Goal: Communication & Community: Share content

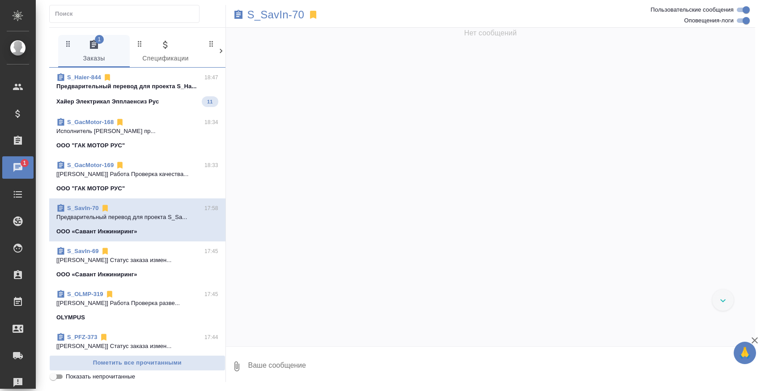
scroll to position [10528, 0]
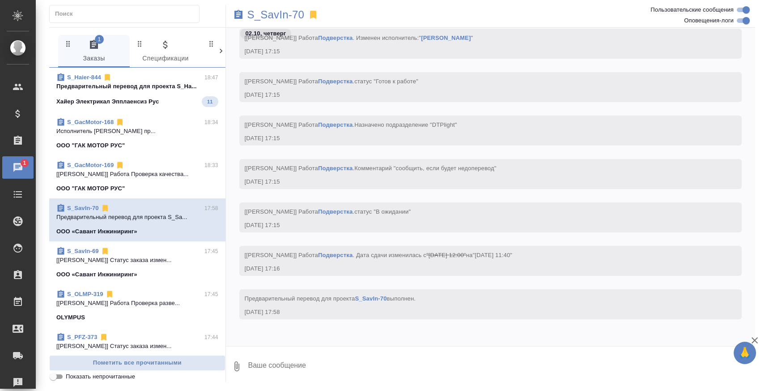
click at [133, 100] on p "Хайер Электрикал Эпплаенсиз Рус" at bounding box center [107, 101] width 102 height 9
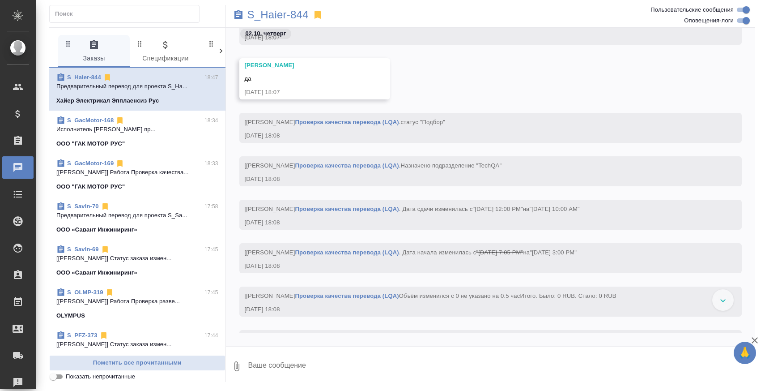
scroll to position [12315, 0]
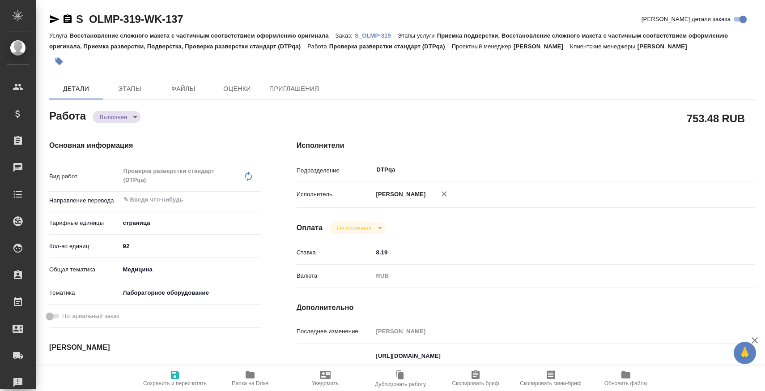
type textarea "x"
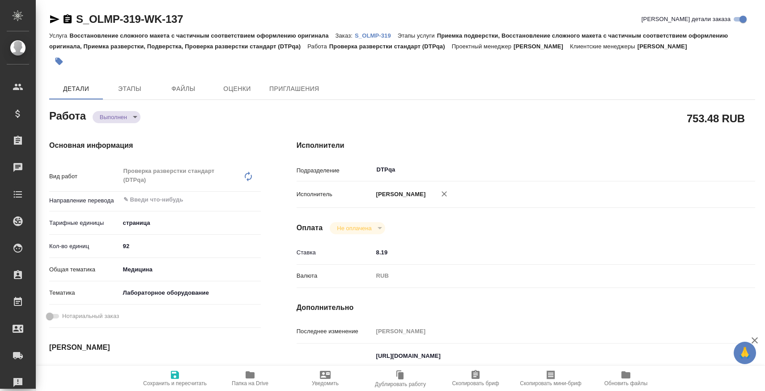
type textarea "x"
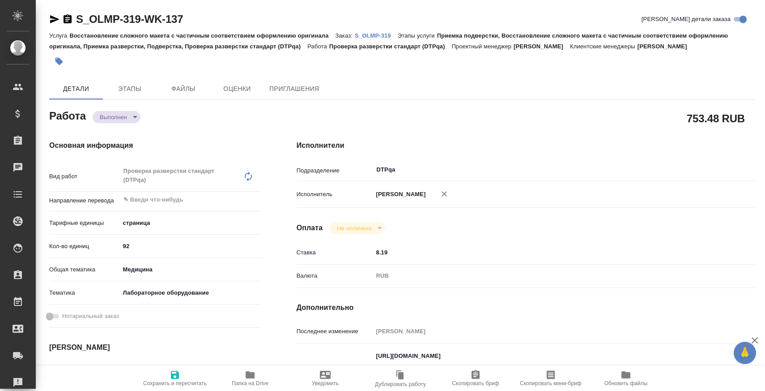
type textarea "x"
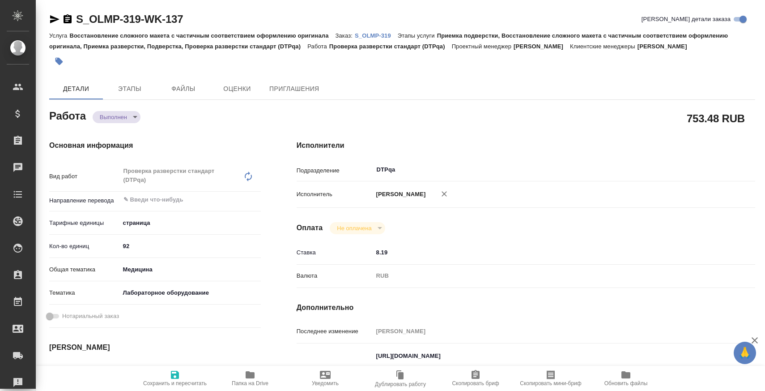
type textarea "x"
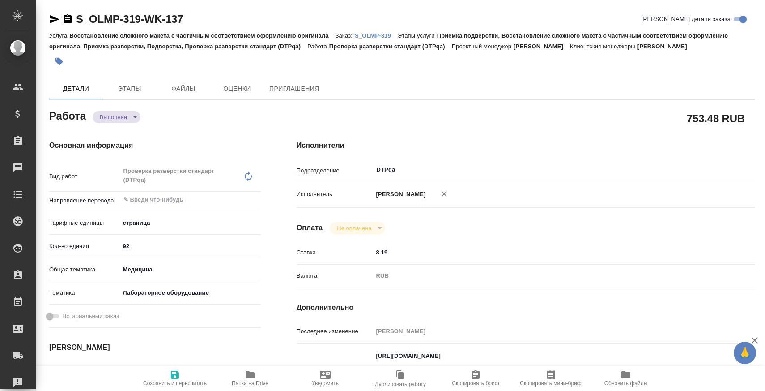
click at [232, 374] on span "Папка на Drive" at bounding box center [250, 377] width 64 height 17
type textarea "x"
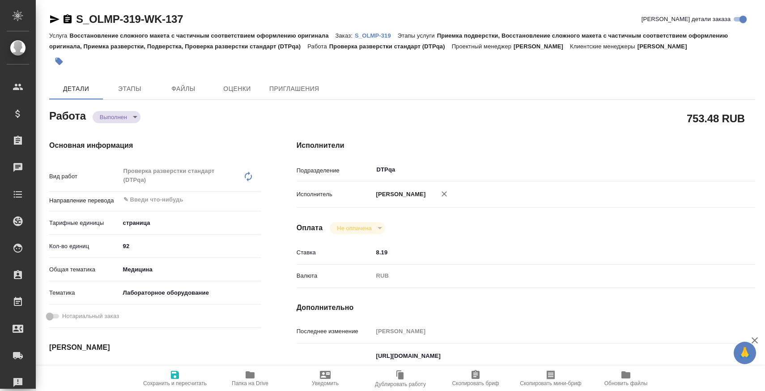
type textarea "x"
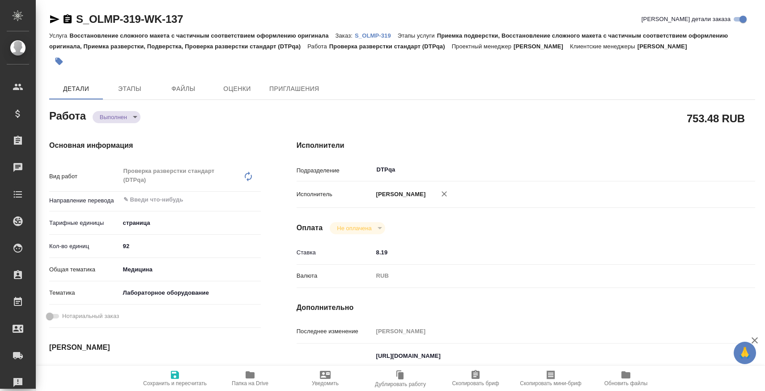
type textarea "x"
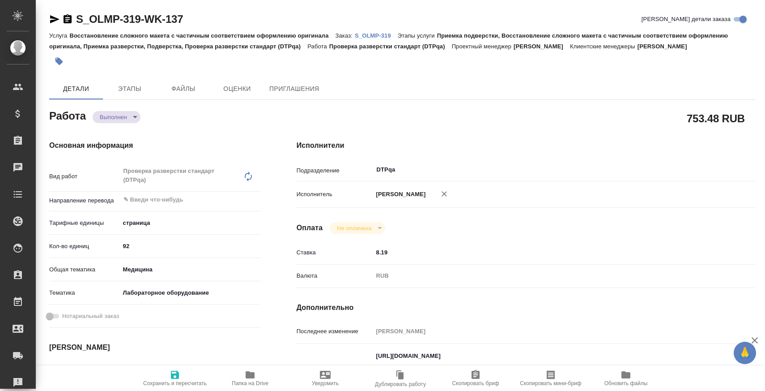
type textarea "x"
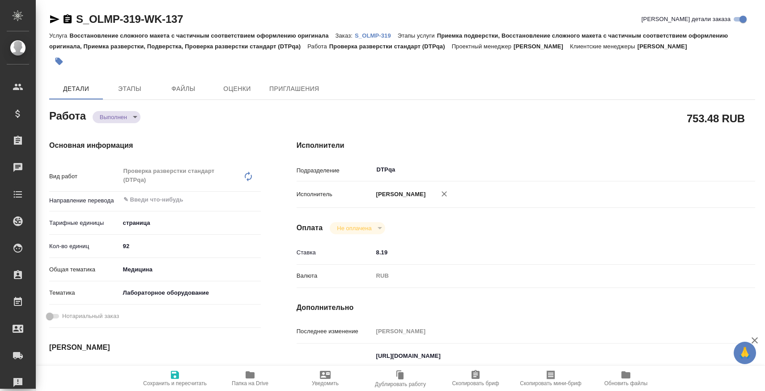
type textarea "x"
click at [370, 34] on p "S_OLMP-319" at bounding box center [376, 35] width 43 height 7
click at [119, 119] on body "🙏 .cls-1 fill:#fff; AWATERA Zaborova Aleksandra Клиенты Спецификации Заказы 0 Ч…" at bounding box center [382, 231] width 765 height 463
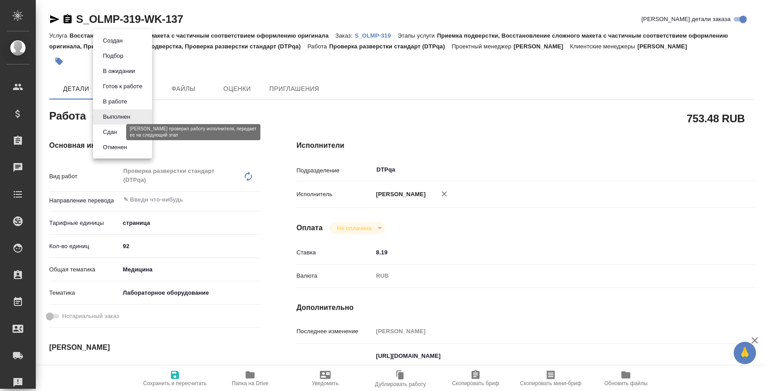
click at [119, 128] on button "Сдан" at bounding box center [109, 132] width 19 height 10
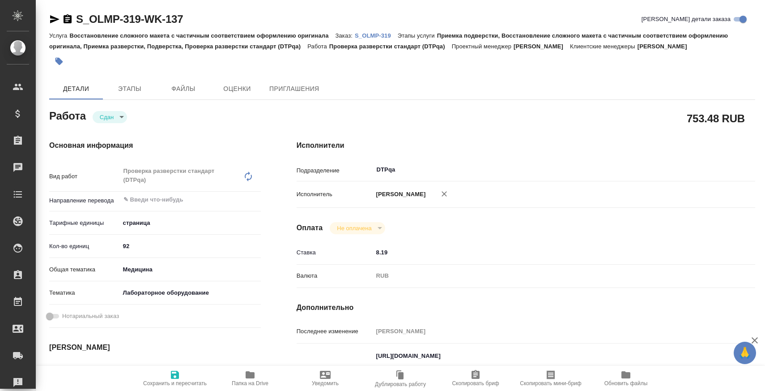
type textarea "x"
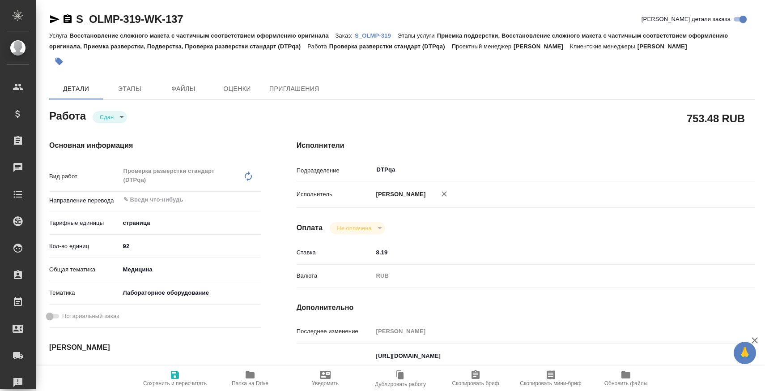
type textarea "x"
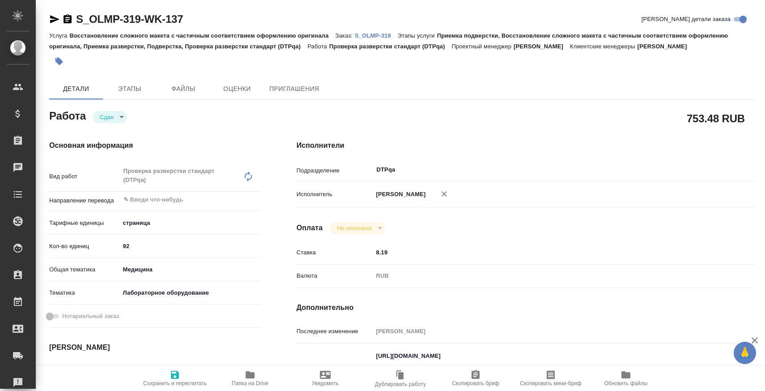
type textarea "x"
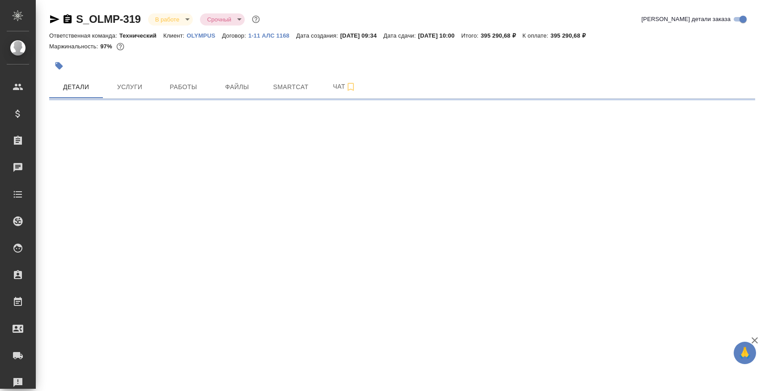
select select "RU"
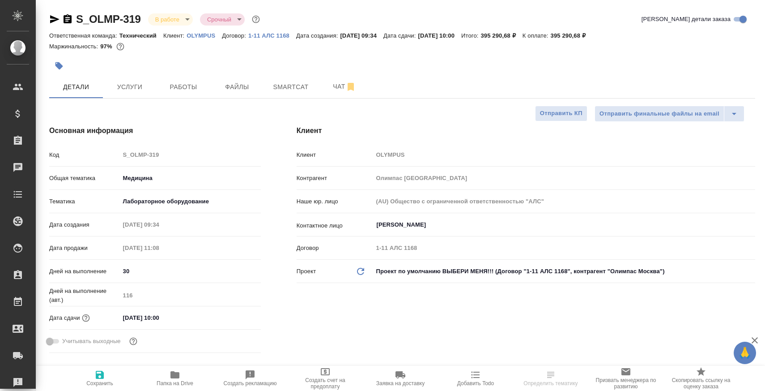
type textarea "x"
click at [331, 95] on button "Чат" at bounding box center [345, 87] width 54 height 22
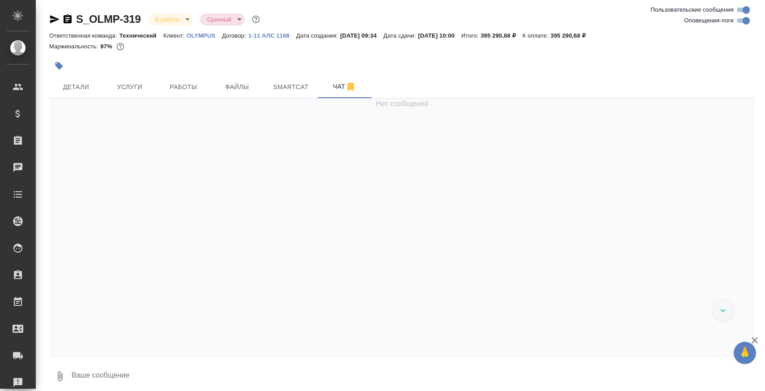
click at [205, 369] on textarea at bounding box center [413, 376] width 685 height 30
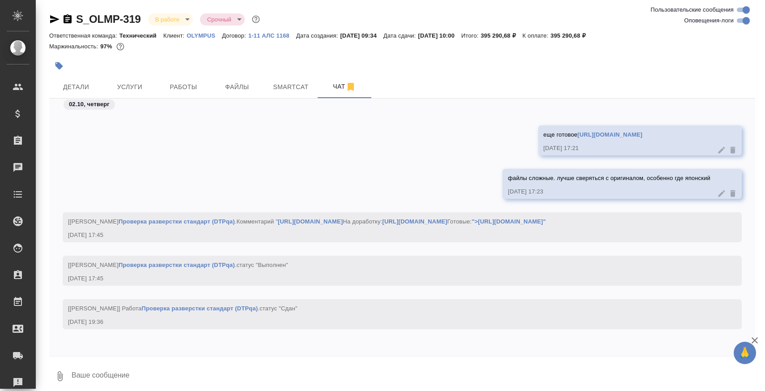
paste textarea "https://drive.awatera.com/apps/files/files/10583637?dir=/Shares/Olimpus%20Rus/O…"
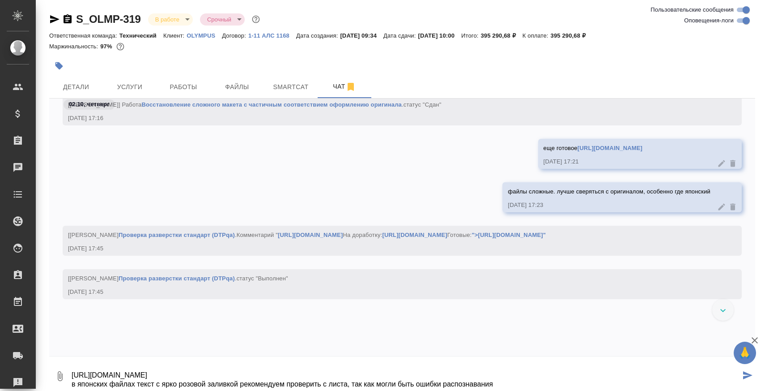
scroll to position [27756, 0]
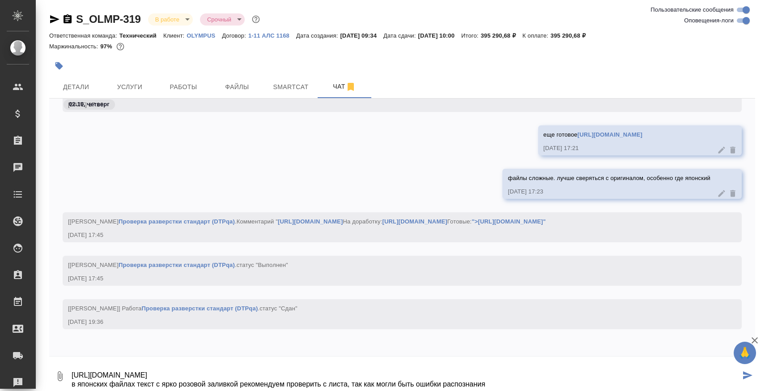
click at [496, 388] on textarea "https://drive.awatera.com/apps/files/files/10583637?dir=/Shares/Olimpus%20Rus/O…" at bounding box center [406, 376] width 670 height 30
click at [489, 386] on textarea "https://drive.awatera.com/apps/files/files/10583637?dir=/Shares/Olimpus%20Rus/O…" at bounding box center [406, 376] width 670 height 30
paste textarea "а"
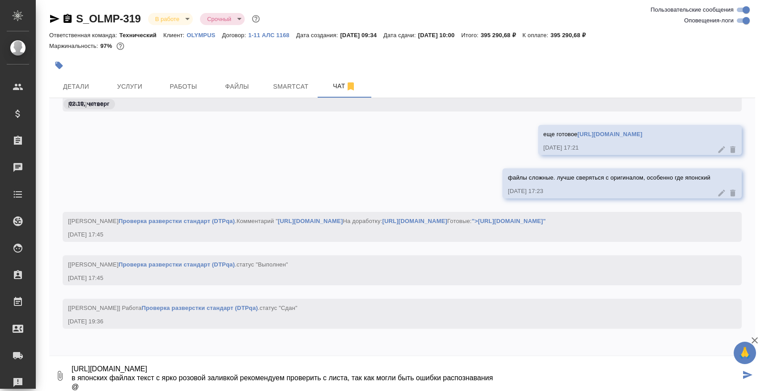
scroll to position [8, 0]
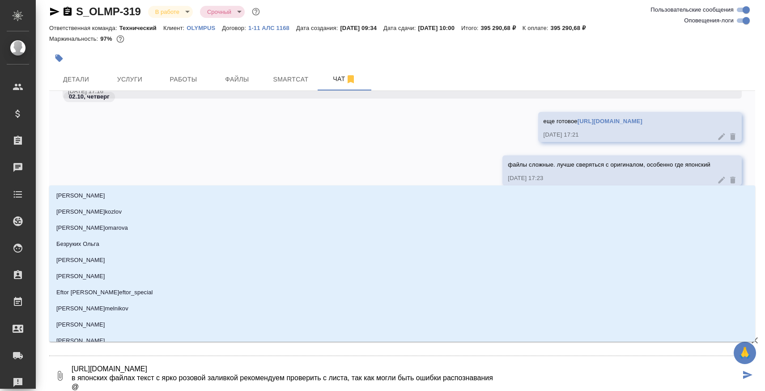
type textarea "https://drive.awatera.com/apps/files/files/10583637?dir=/Shares/Olimpus%20Rus/O…"
type input "е"
type textarea "https://drive.awatera.com/apps/files/files/10583637?dir=/Shares/Olimpus%20Rus/O…"
type input "С"
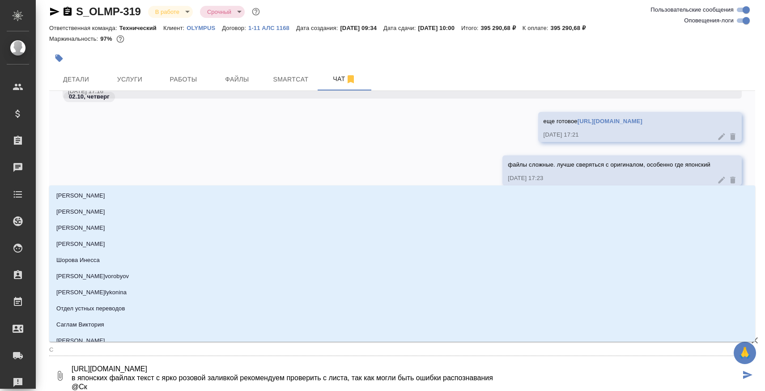
type textarea "https://drive.awatera.com/apps/files/files/10583637?dir=/Shares/Olimpus%20Rus/O…"
type input "Ске"
type textarea "https://drive.awatera.com/apps/files/files/10583637?dir=/Shares/Olimpus%20Rus/O…"
type input "Скер"
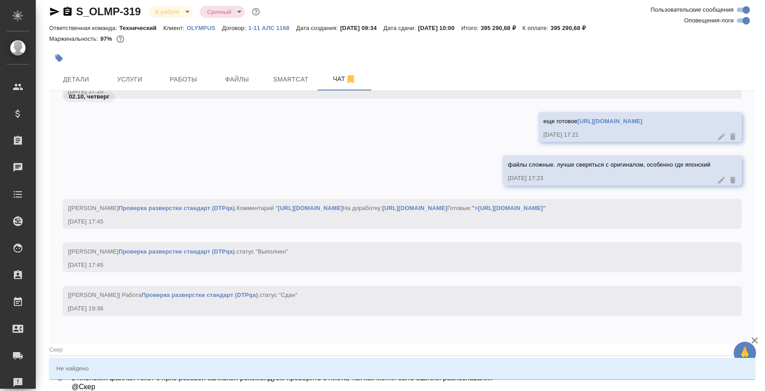
type textarea "https://drive.awatera.com/apps/files/files/10583637?dir=/Shares/Olimpus%20Rus/O…"
type input "Скерг"
type textarea "https://drive.awatera.com/apps/files/files/10583637?dir=/Shares/Olimpus%20Rus/O…"
type input "Скерге"
type textarea "https://drive.awatera.com/apps/files/files/10583637?dir=/Shares/Olimpus%20Rus/O…"
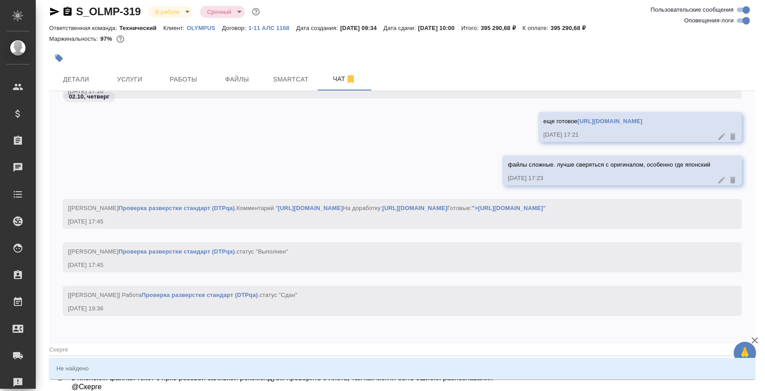
type input "Скерг"
type textarea "https://drive.awatera.com/apps/files/files/10583637?dir=/Shares/Olimpus%20Rus/O…"
type input "Скер"
type textarea "https://drive.awatera.com/apps/files/files/10583637?dir=/Shares/Olimpus%20Rus/O…"
type input "Ске"
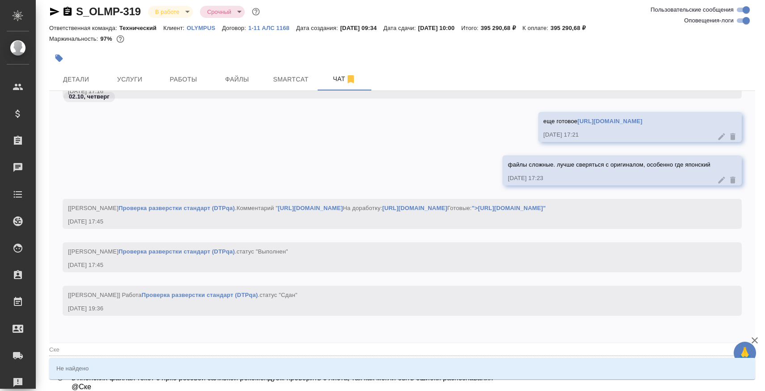
type textarea "https://drive.awatera.com/apps/files/files/10583637?dir=/Shares/Olimpus%20Rus/O…"
type input "Ск"
type textarea "https://drive.awatera.com/apps/files/files/10583637?dir=/Shares/Olimpus%20Rus/O…"
type input "С"
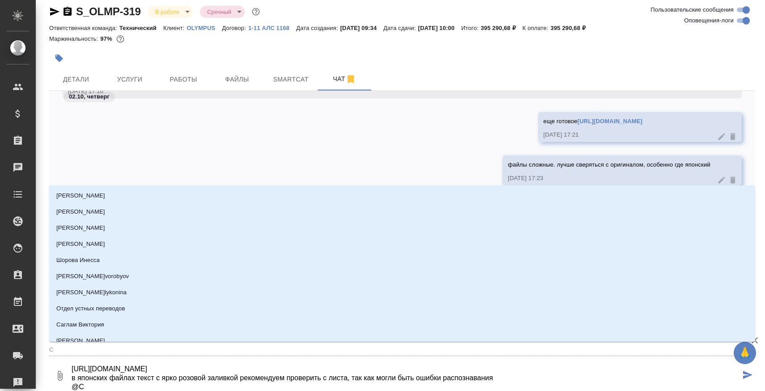
type textarea "https://drive.awatera.com/apps/files/files/10583637?dir=/Shares/Olimpus%20Rus/O…"
type input "Се"
type textarea "https://drive.awatera.com/apps/files/files/10583637?dir=/Shares/Olimpus%20Rus/O…"
type input "Сер"
type textarea "https://drive.awatera.com/apps/files/files/10583637?dir=/Shares/Olimpus%20Rus/O…"
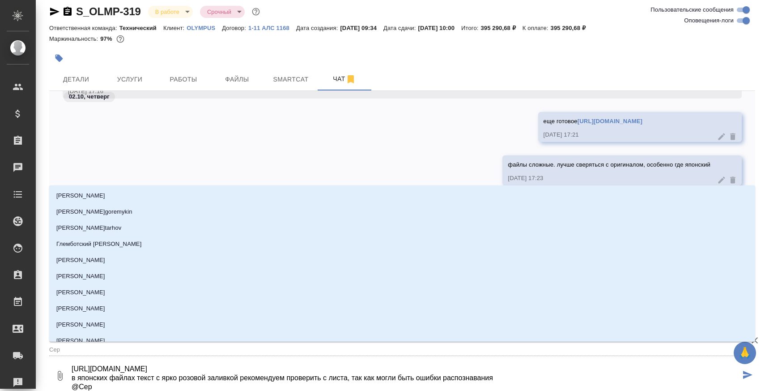
type input "Серг"
type textarea "https://drive.awatera.com/apps/files/files/10583637?dir=/Shares/Olimpus%20Rus/O…"
type input "Серге"
type textarea "https://drive.awatera.com/apps/files/files/10583637?dir=/Shares/Olimpus%20Rus/O…"
type input "Сергее"
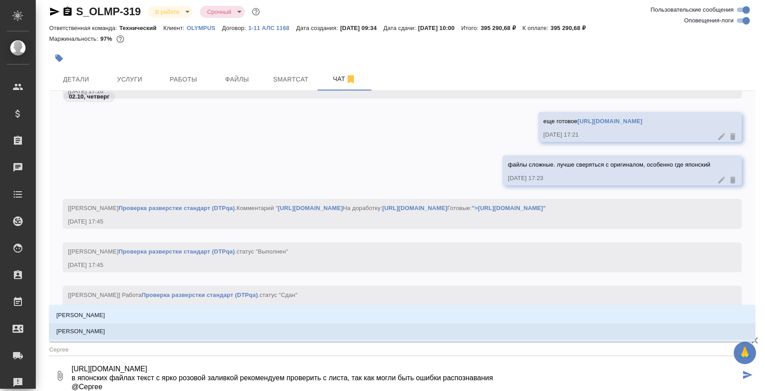
click at [392, 335] on li "Сергеева Анастасия" at bounding box center [402, 331] width 706 height 16
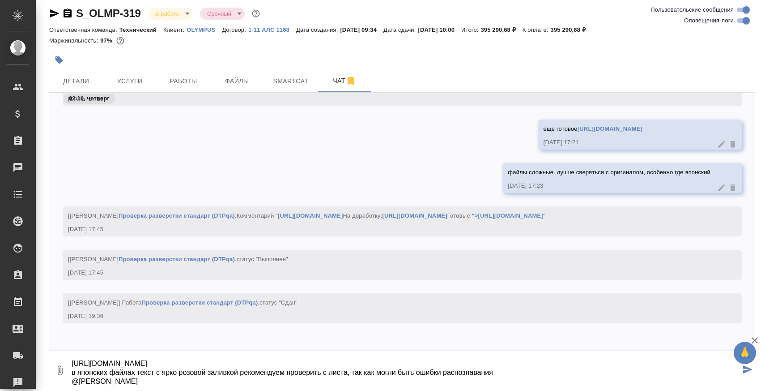
type textarea "https://drive.awatera.com/apps/files/files/10583637?dir=/Shares/Olimpus%20Rus/O…"
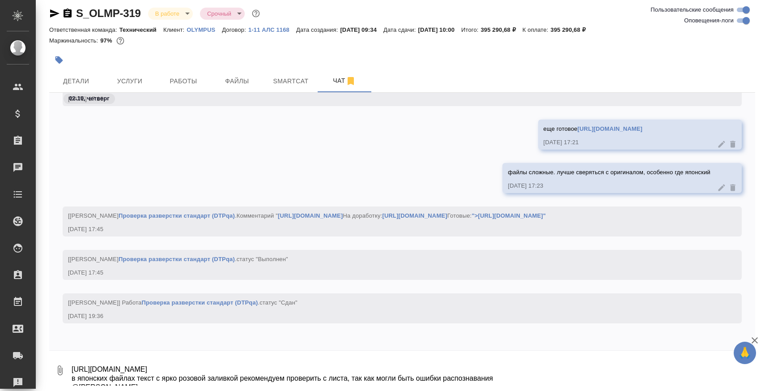
scroll to position [27826, 0]
